Goal: Transaction & Acquisition: Subscribe to service/newsletter

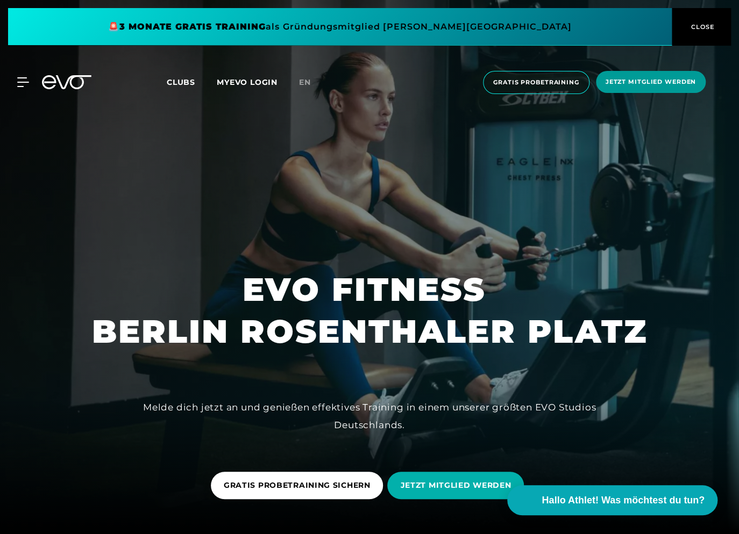
drag, startPoint x: 639, startPoint y: 62, endPoint x: 634, endPoint y: 77, distance: 15.1
click at [639, 63] on div "MyEVO Login Über EVO Mitgliedschaften Probetraining TAGESPASS EVO Studios [GEOG…" at bounding box center [369, 82] width 734 height 40
click at [634, 77] on span "Jetzt Mitglied werden" at bounding box center [651, 82] width 110 height 22
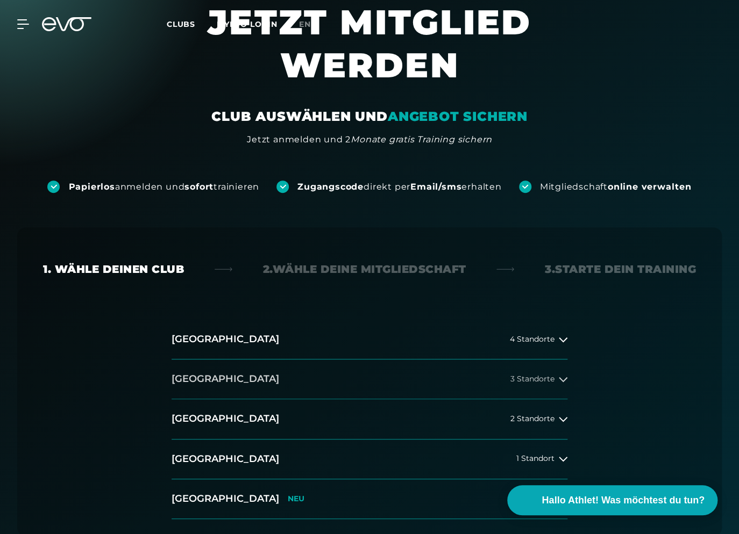
scroll to position [108, 0]
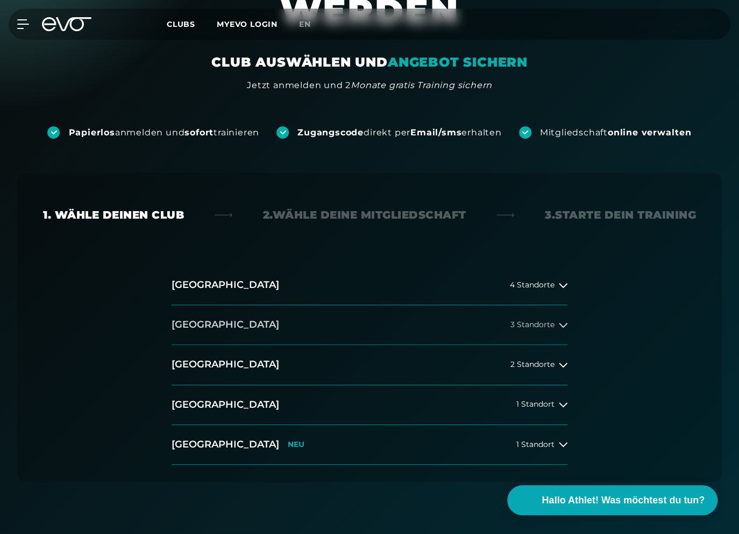
click at [512, 328] on span "3 Standorte" at bounding box center [532, 325] width 44 height 8
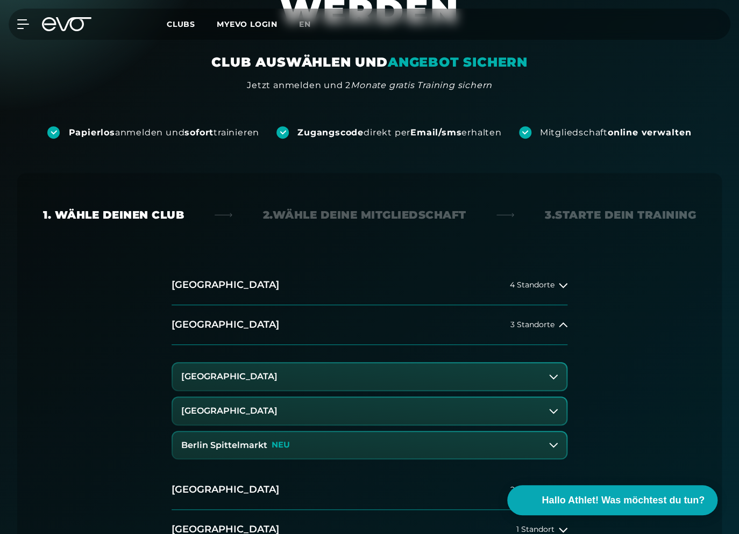
click at [248, 376] on h3 "[GEOGRAPHIC_DATA]" at bounding box center [229, 377] width 96 height 10
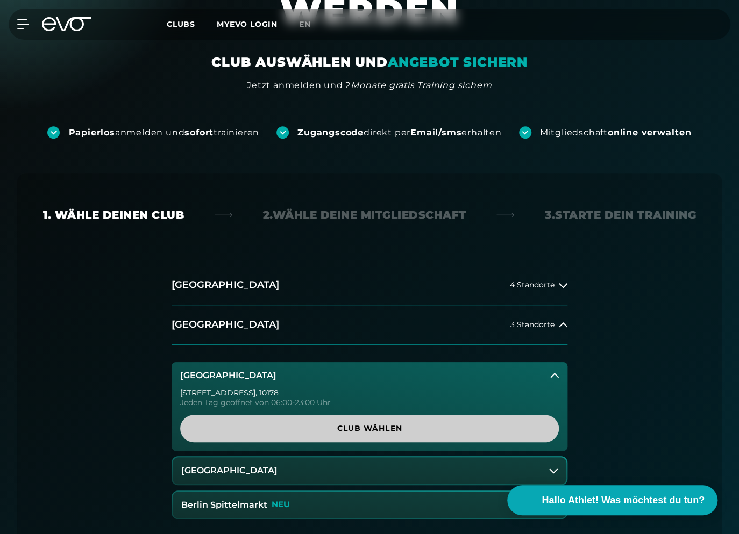
click at [296, 429] on span "Club wählen" at bounding box center [369, 428] width 353 height 11
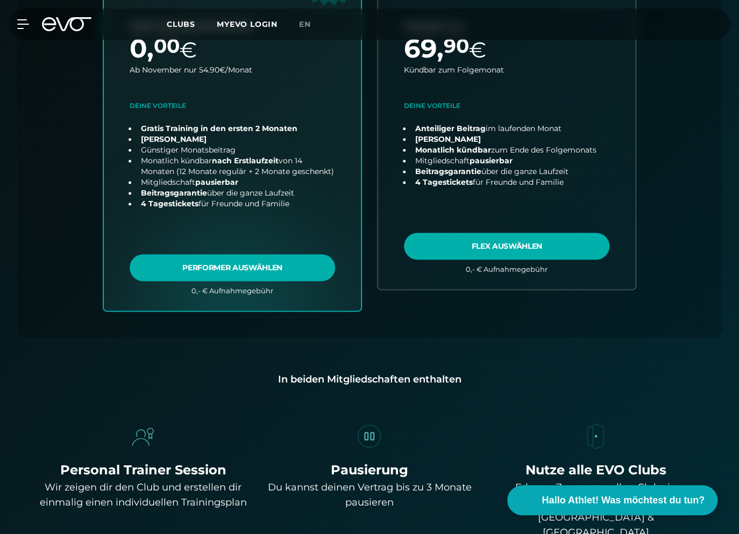
scroll to position [442, 0]
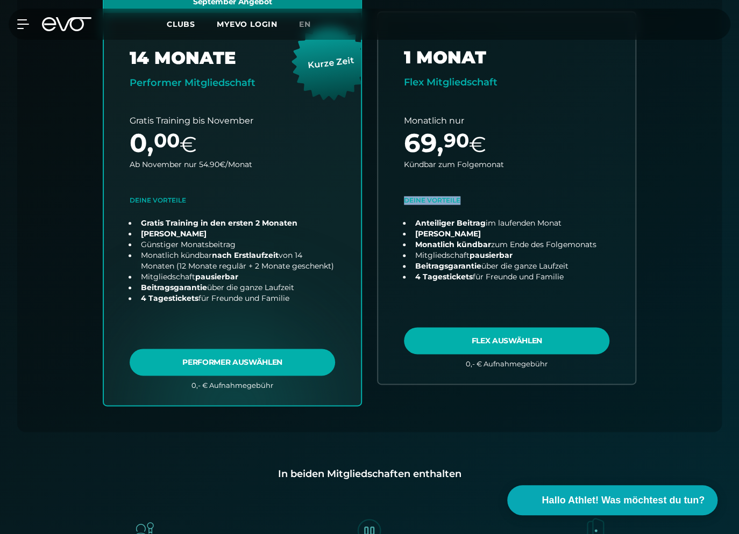
drag, startPoint x: 737, startPoint y: 176, endPoint x: 730, endPoint y: 192, distance: 17.6
click at [730, 192] on div "Wähle deinen Club 2. Wähle deine Mitgliedschaft 3. Starte dein Training Club : …" at bounding box center [369, 236] width 739 height 864
click at [728, 193] on div "Wähle deinen Club 2. Wähle deine Mitgliedschaft 3. Starte dein Training Club : …" at bounding box center [369, 236] width 739 height 864
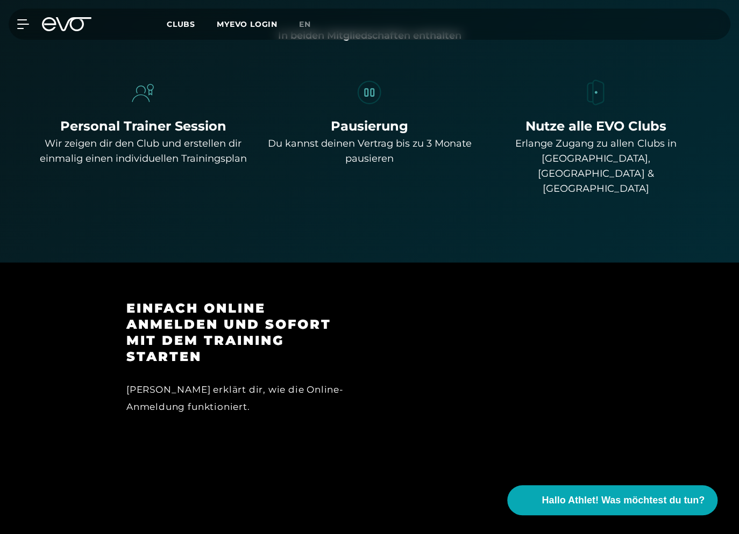
scroll to position [504, 0]
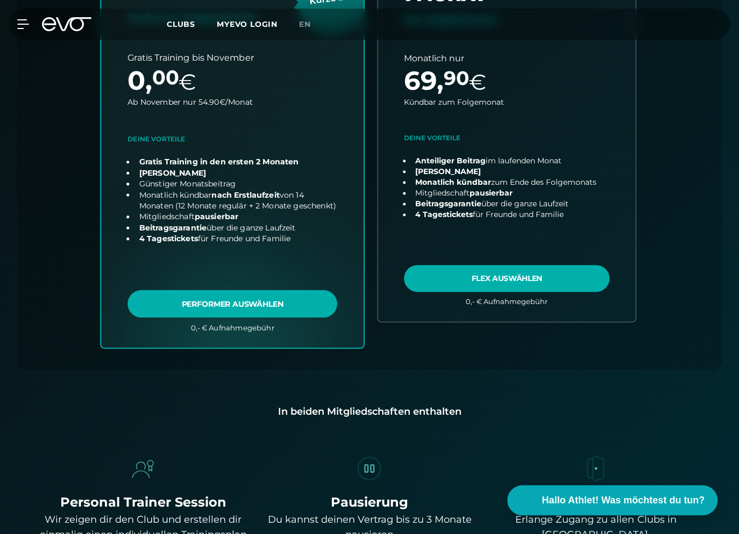
click at [213, 298] on link "choose plan" at bounding box center [232, 135] width 262 height 423
